Goal: Task Accomplishment & Management: Manage account settings

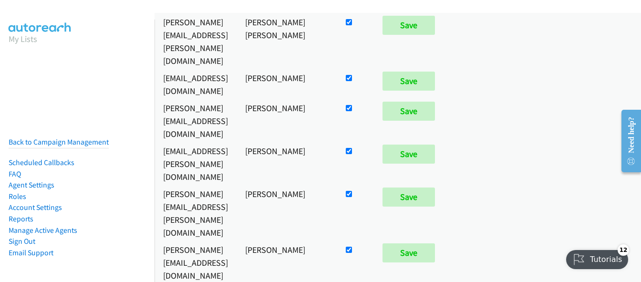
scroll to position [256, 0]
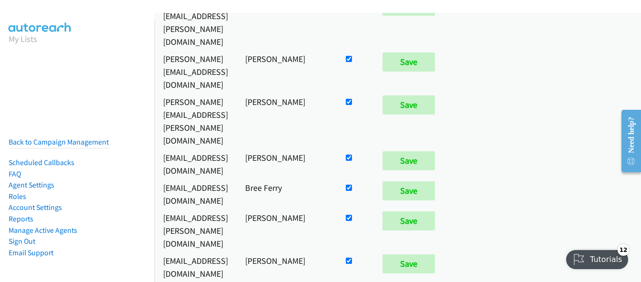
checkbox input "false"
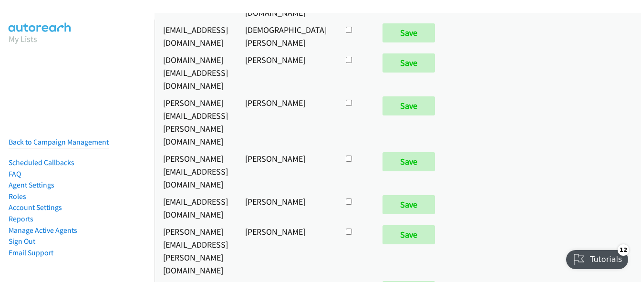
checkbox input "true"
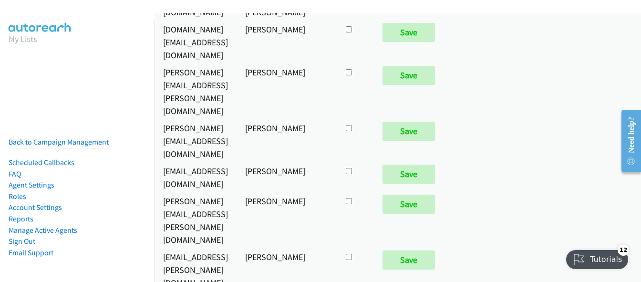
scroll to position [4209, 0]
